Goal: Task Accomplishment & Management: Use online tool/utility

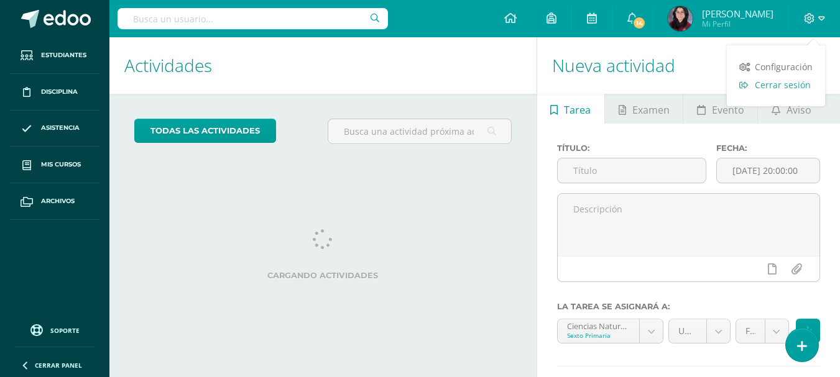
click at [779, 88] on span "Cerrar sesión" at bounding box center [783, 85] width 56 height 12
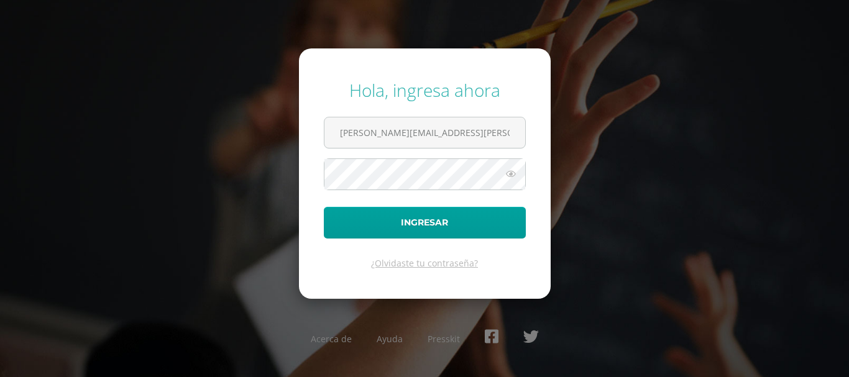
drag, startPoint x: 389, startPoint y: 134, endPoint x: 303, endPoint y: 136, distance: 85.9
click at [303, 136] on form "Hola, ingresa ahora [PERSON_NAME][EMAIL_ADDRESS][PERSON_NAME][DOMAIN_NAME] Ingr…" at bounding box center [425, 174] width 252 height 250
type input "[PERSON_NAME][EMAIL_ADDRESS][PERSON_NAME][DOMAIN_NAME]"
click at [274, 168] on div "Hola, ingresa ahora diana.saenz@liceoguatemala.edu.gt Ingresar ¿Olvidaste tu co…" at bounding box center [425, 188] width 802 height 240
click at [324, 207] on button "Ingresar" at bounding box center [425, 223] width 202 height 32
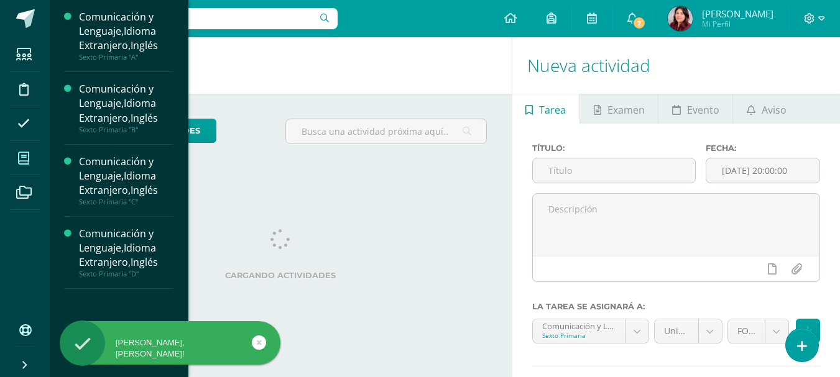
click at [29, 167] on span at bounding box center [24, 158] width 28 height 28
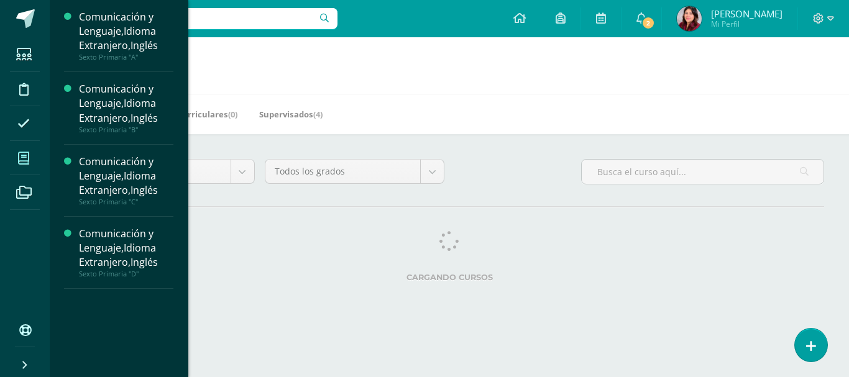
click at [26, 152] on icon at bounding box center [23, 158] width 11 height 12
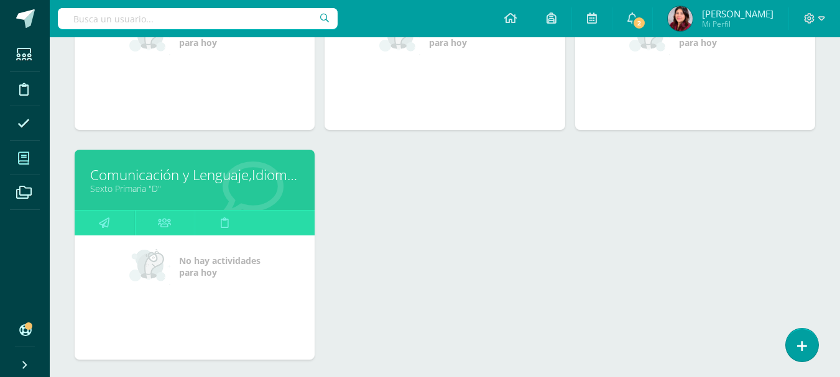
scroll to position [313, 0]
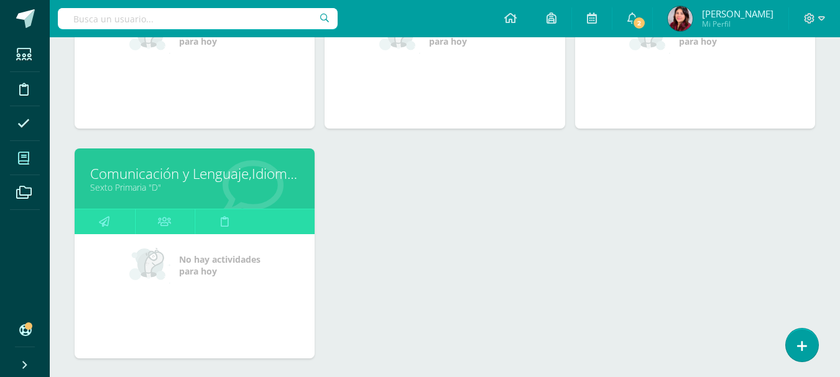
click at [140, 176] on link "Comunicación y Lenguaje,Idioma Extranjero,Inglés" at bounding box center [194, 173] width 209 height 19
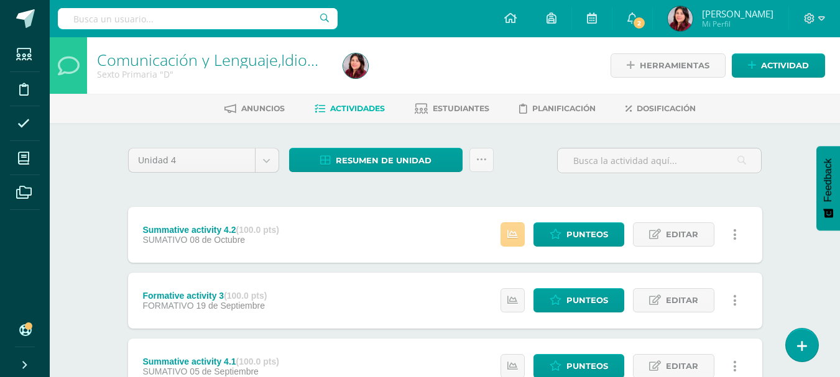
click at [515, 238] on icon at bounding box center [512, 234] width 11 height 11
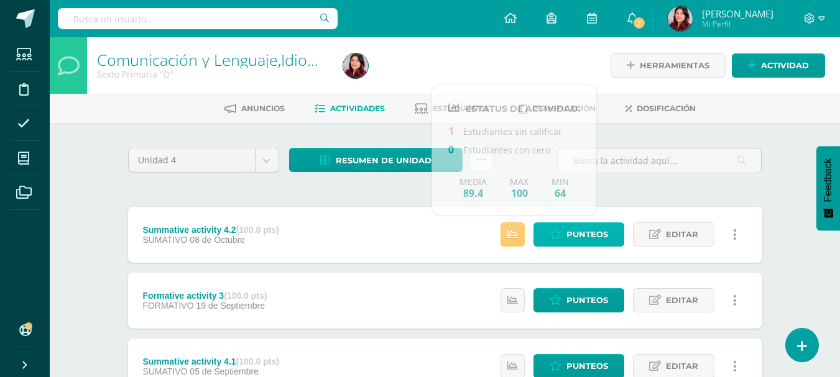
click at [584, 230] on span "Punteos" at bounding box center [587, 234] width 42 height 23
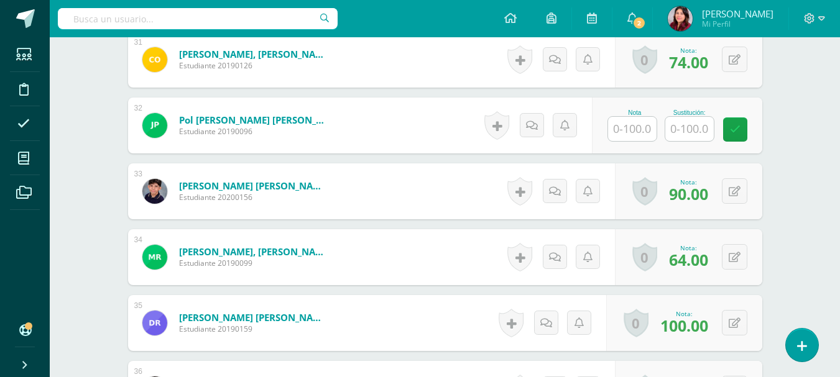
scroll to position [2440, 0]
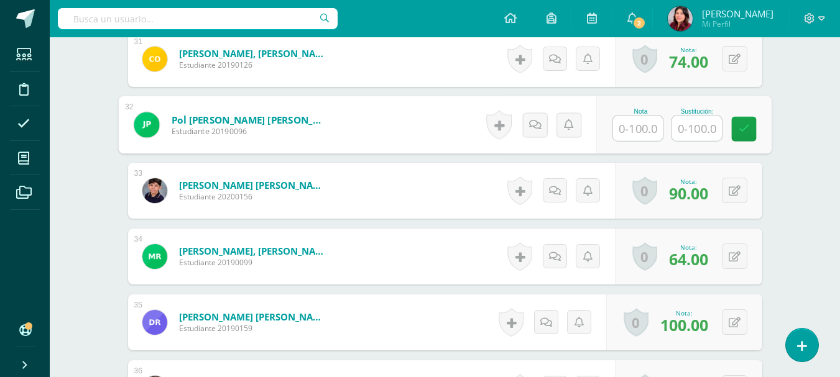
click at [649, 134] on input "text" at bounding box center [638, 128] width 50 height 25
type input "100"
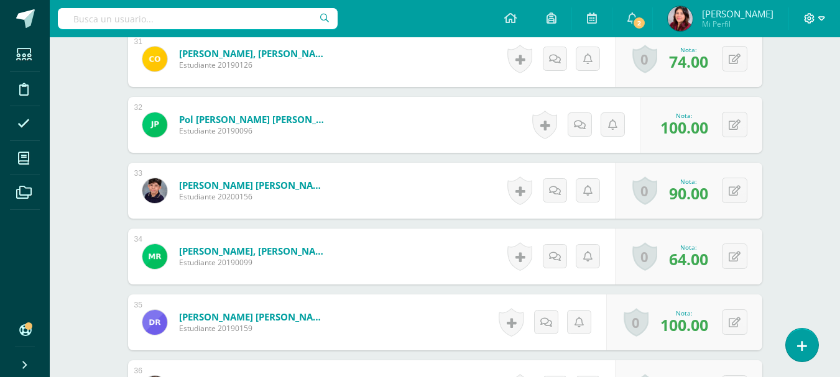
click at [814, 17] on icon at bounding box center [810, 18] width 11 height 11
click at [788, 82] on span "Cerrar sesión" at bounding box center [783, 85] width 56 height 12
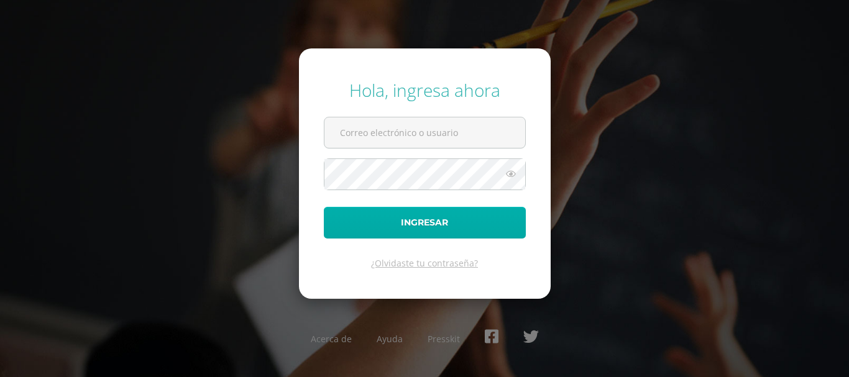
type input "[PERSON_NAME][EMAIL_ADDRESS][PERSON_NAME][DOMAIN_NAME]"
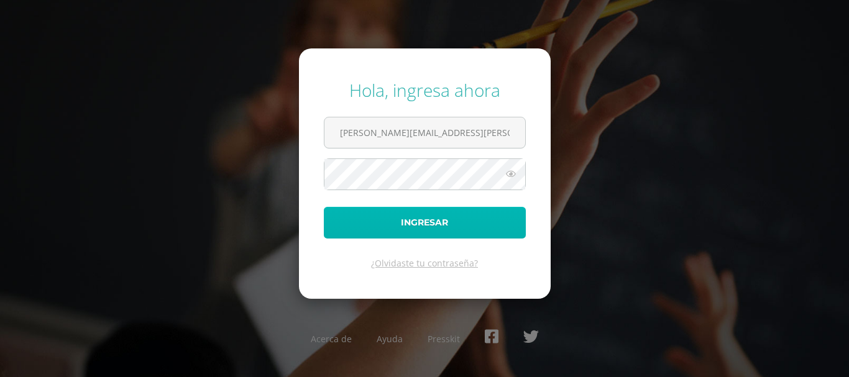
click at [434, 227] on button "Ingresar" at bounding box center [425, 223] width 202 height 32
